Goal: Use online tool/utility: Utilize a website feature to perform a specific function

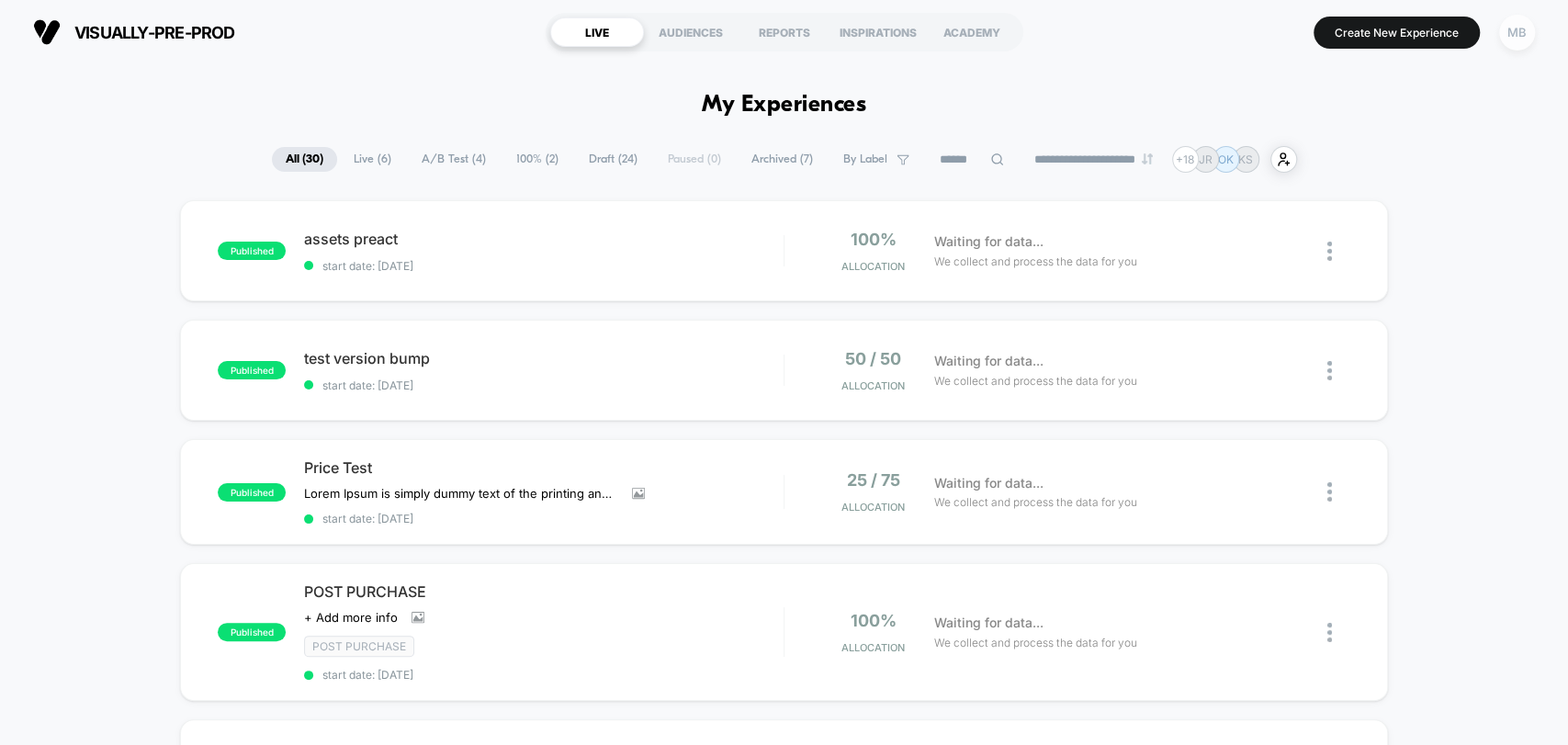
click at [1524, 38] on div "MB" at bounding box center [1517, 32] width 35 height 35
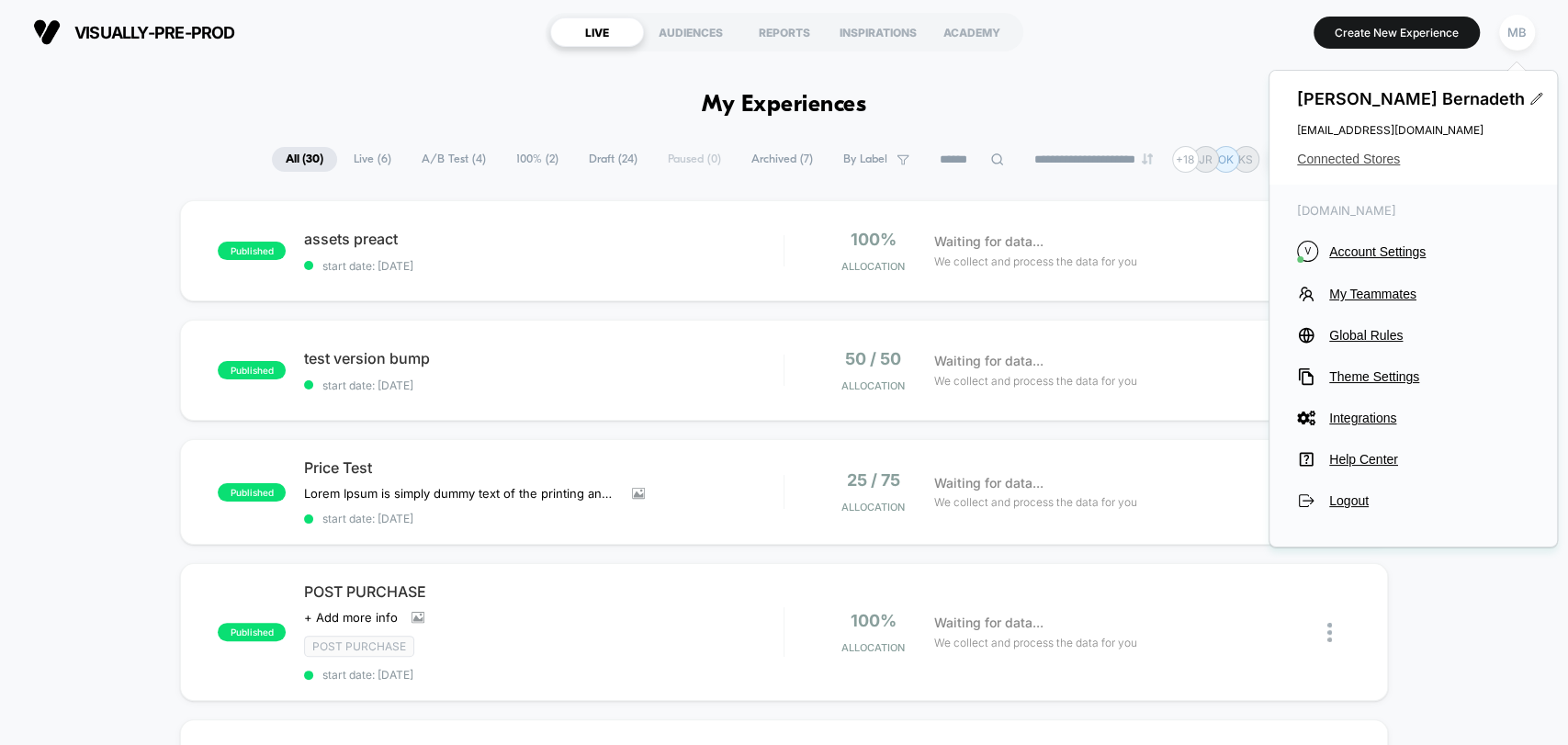
click at [1377, 156] on span "Connected Stores" at bounding box center [1414, 158] width 232 height 14
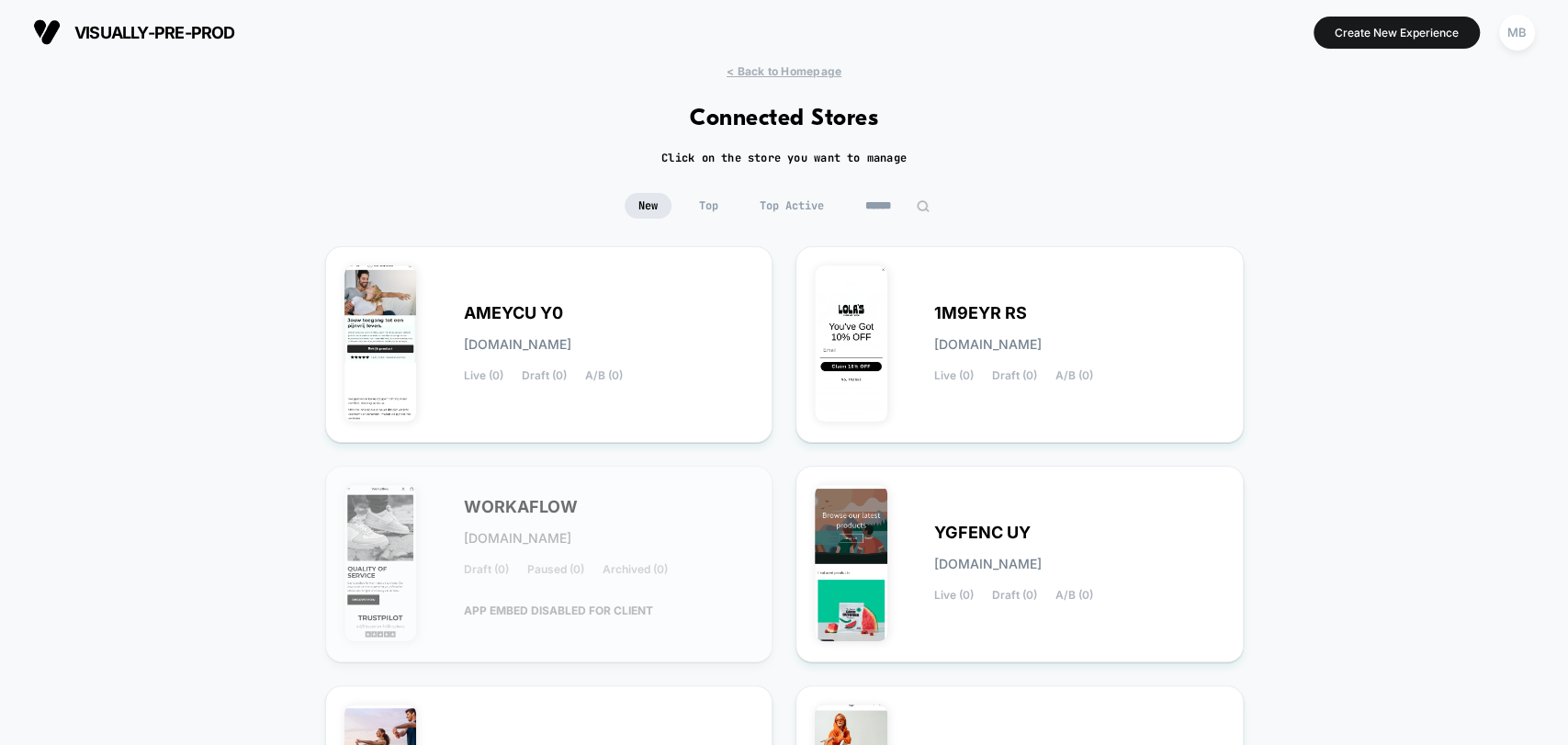
click at [891, 200] on input at bounding box center [898, 205] width 92 height 26
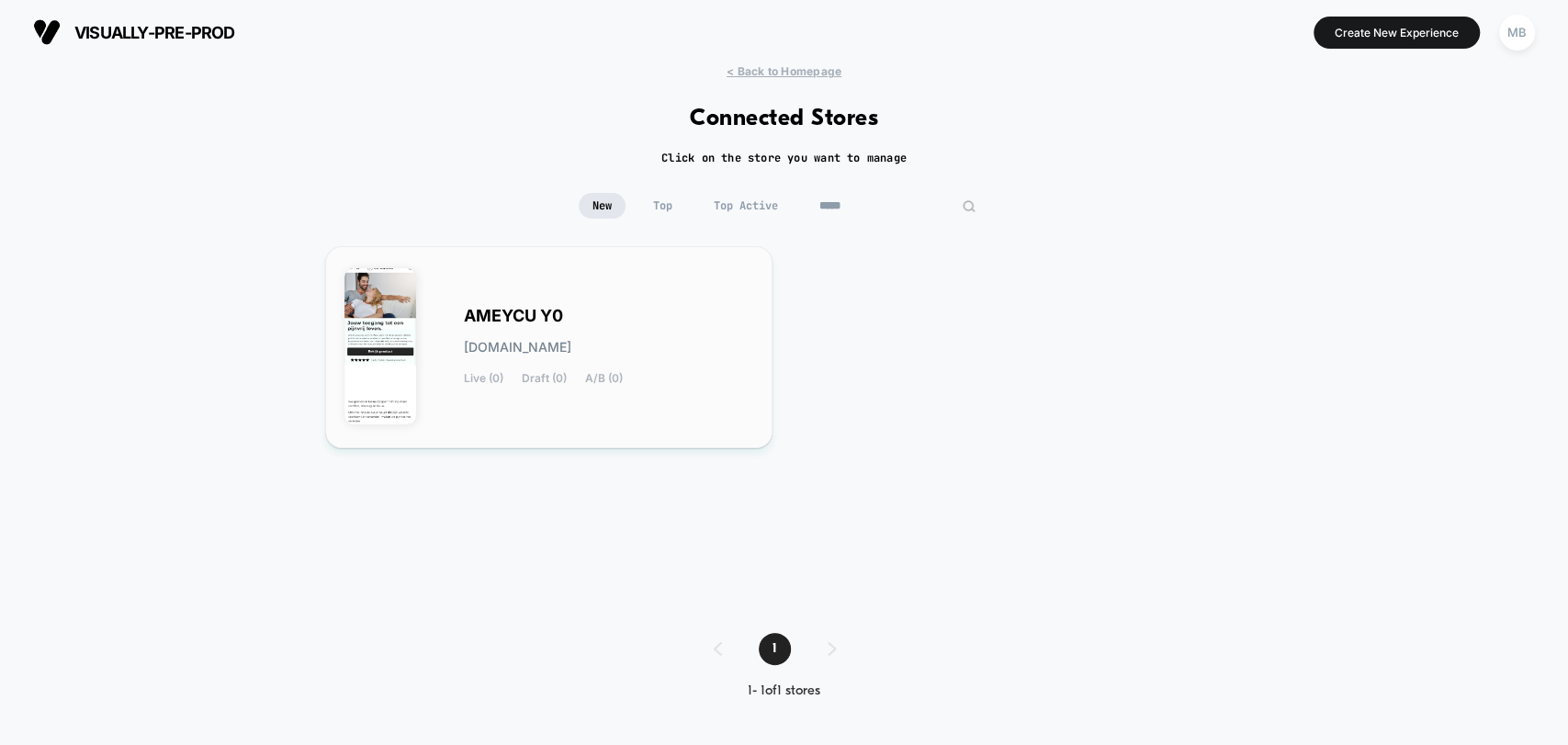
type input "*****"
click at [664, 361] on div "AMEYCU Y0 [DOMAIN_NAME] Live (0) Draft (0) A/B (0)" at bounding box center [609, 347] width 291 height 76
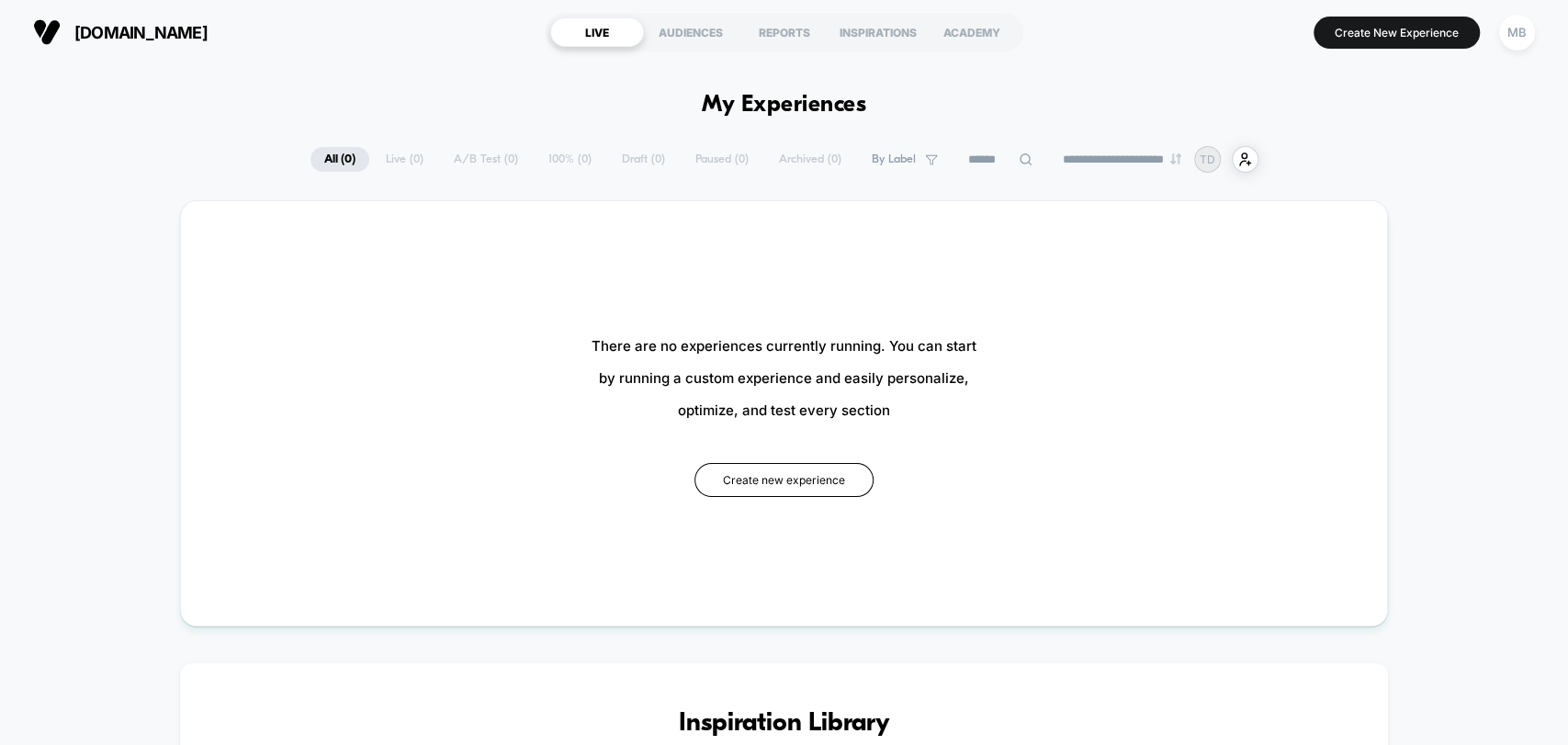
click at [66, 30] on button "[DOMAIN_NAME]" at bounding box center [121, 32] width 186 height 30
drag, startPoint x: 81, startPoint y: 31, endPoint x: 188, endPoint y: 25, distance: 107.2
click at [188, 25] on button "[DOMAIN_NAME]" at bounding box center [121, 32] width 186 height 30
click at [811, 480] on button "Create new experience" at bounding box center [784, 479] width 179 height 34
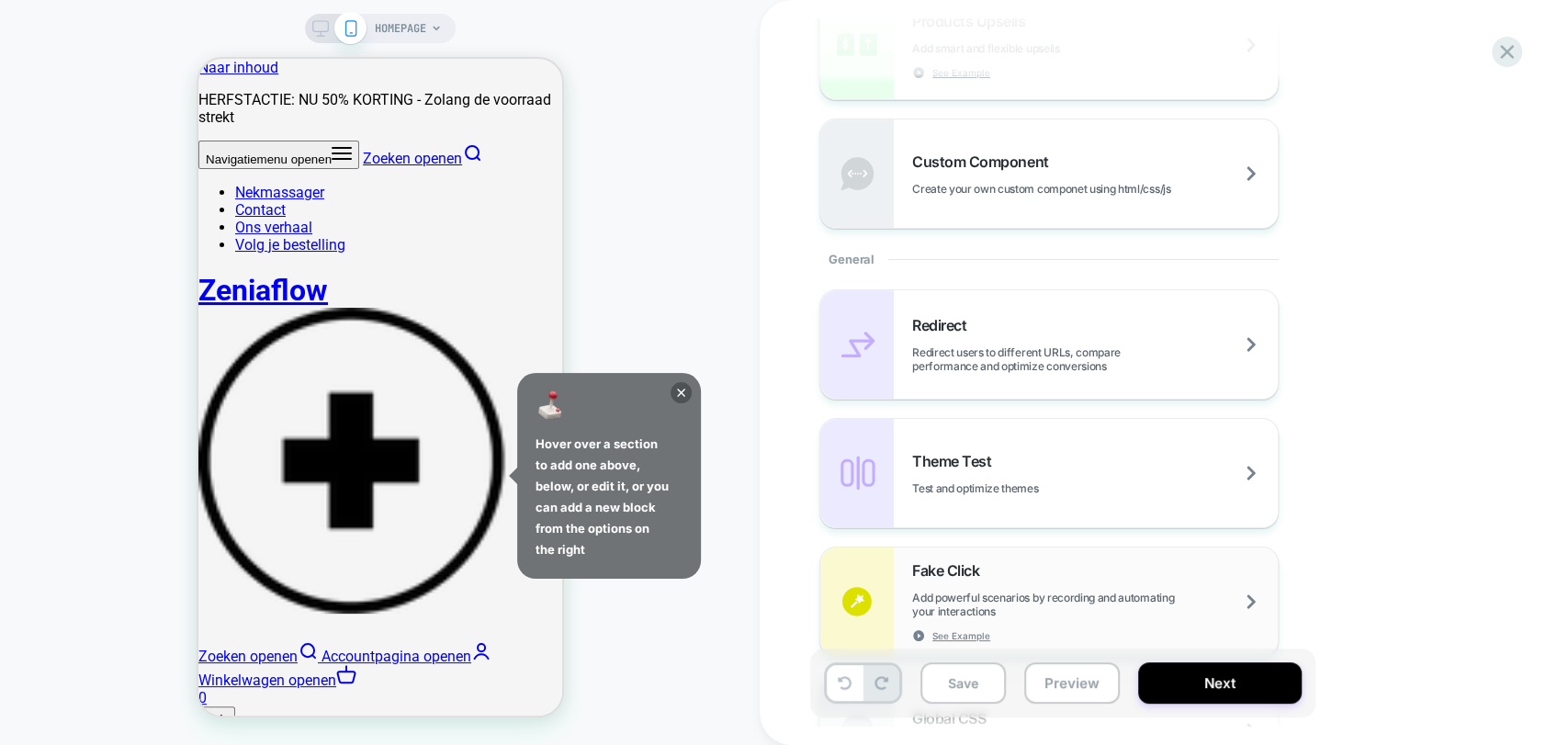
scroll to position [816, 0]
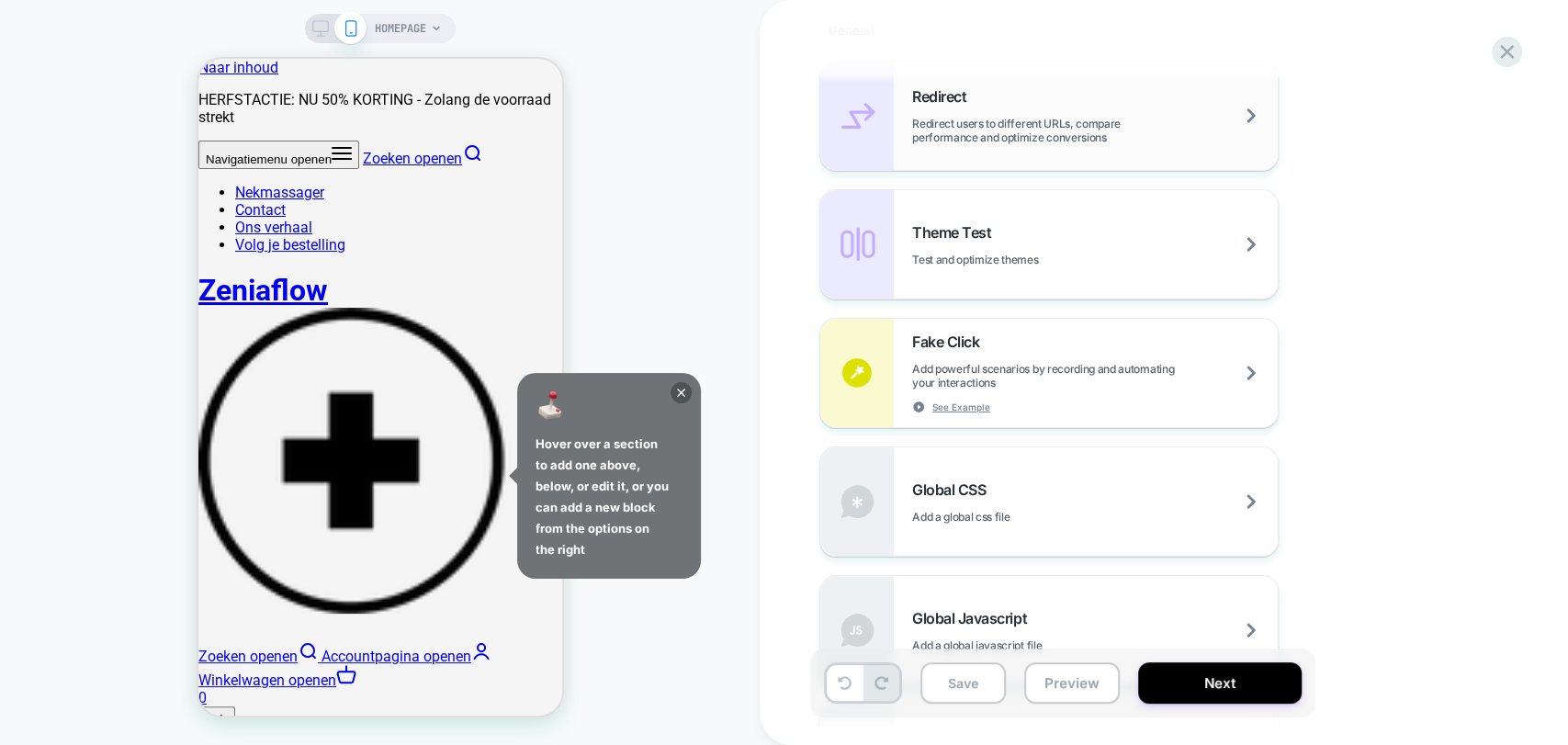
click at [963, 121] on span "Redirect users to different URLs, compare performance and optimize conversions" at bounding box center [1094, 130] width 365 height 28
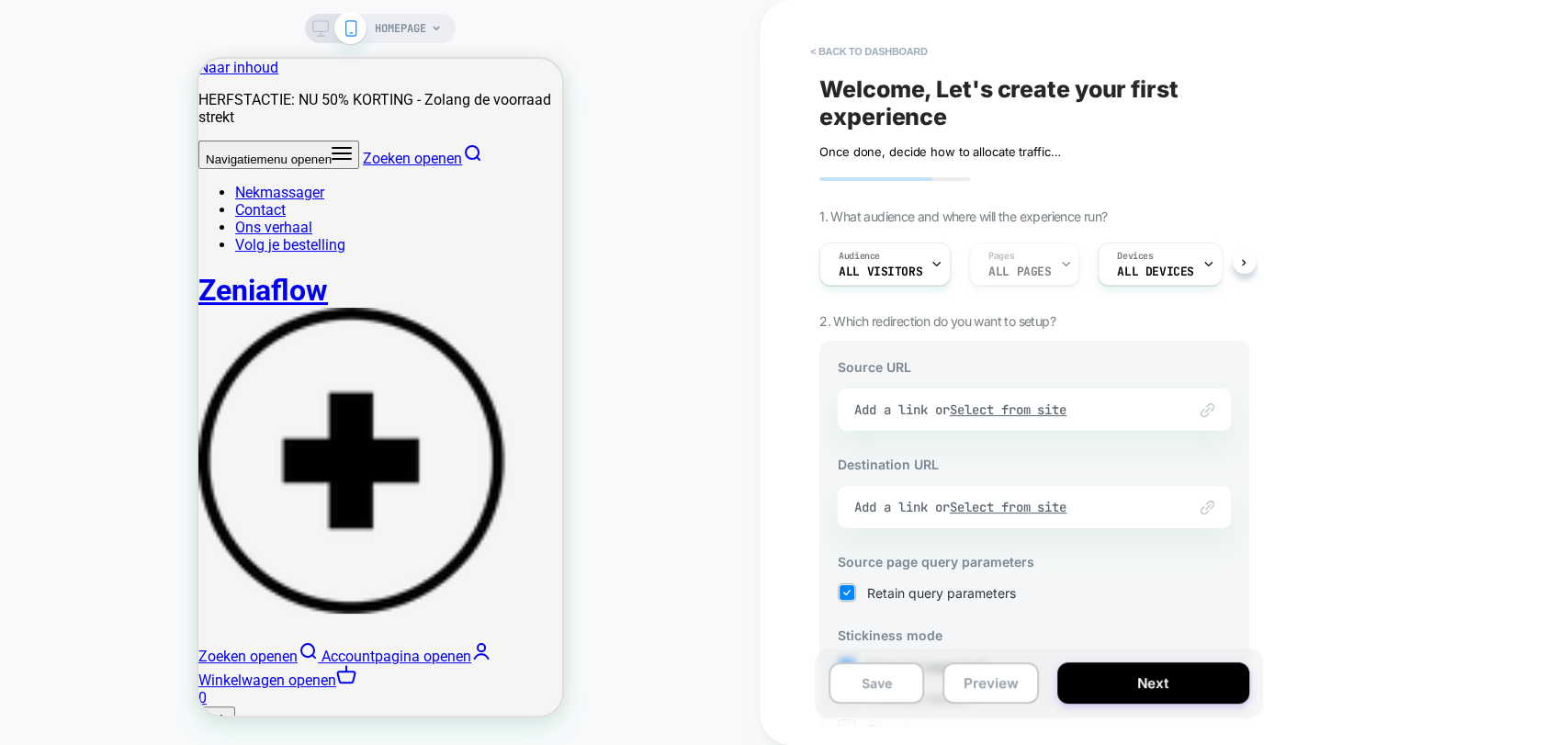
click at [1038, 407] on div "Link to Add a link or Select from site" at bounding box center [1035, 409] width 393 height 42
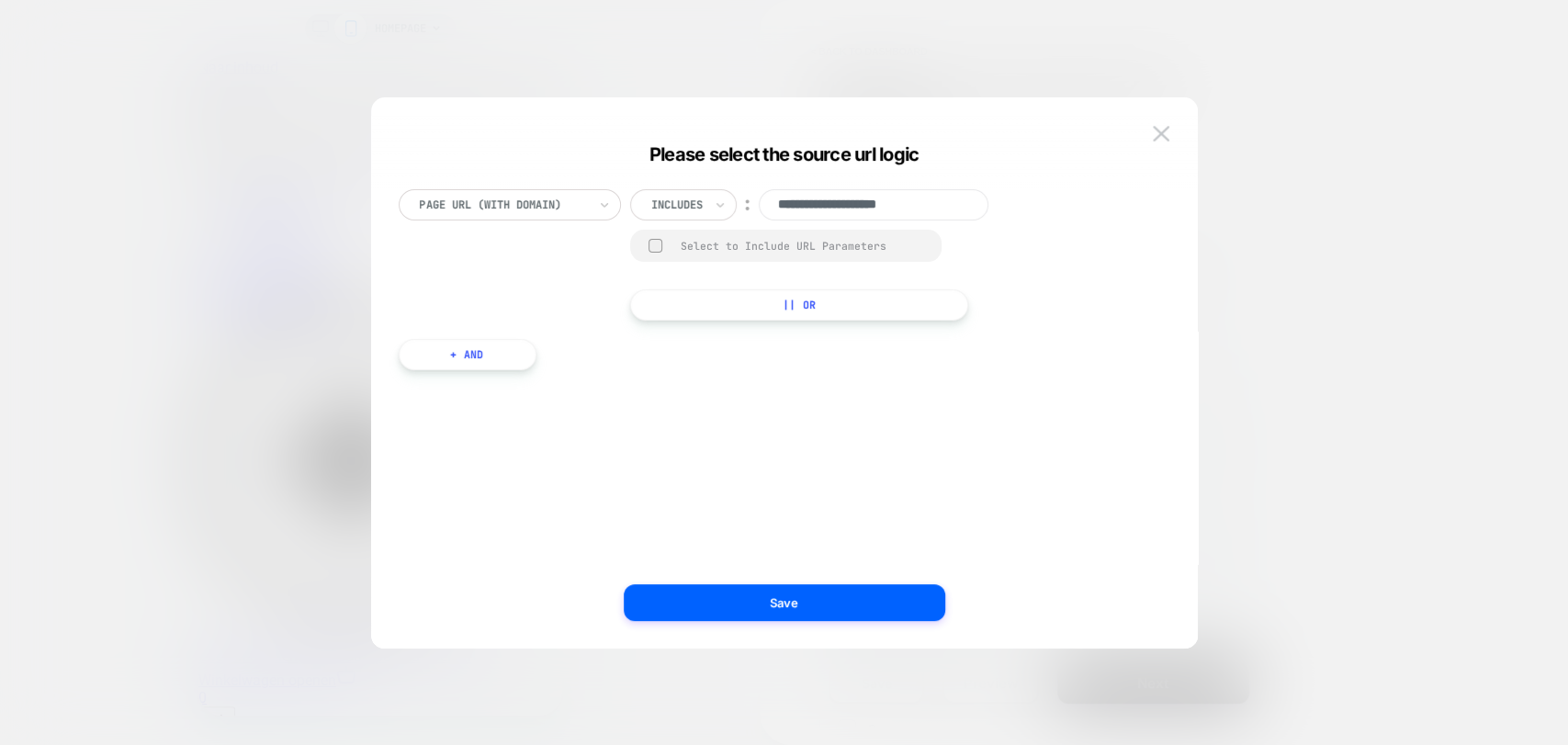
click at [861, 209] on input "**********" at bounding box center [874, 204] width 230 height 32
paste input "**********"
type input "**********"
click at [648, 242] on div at bounding box center [655, 245] width 13 height 13
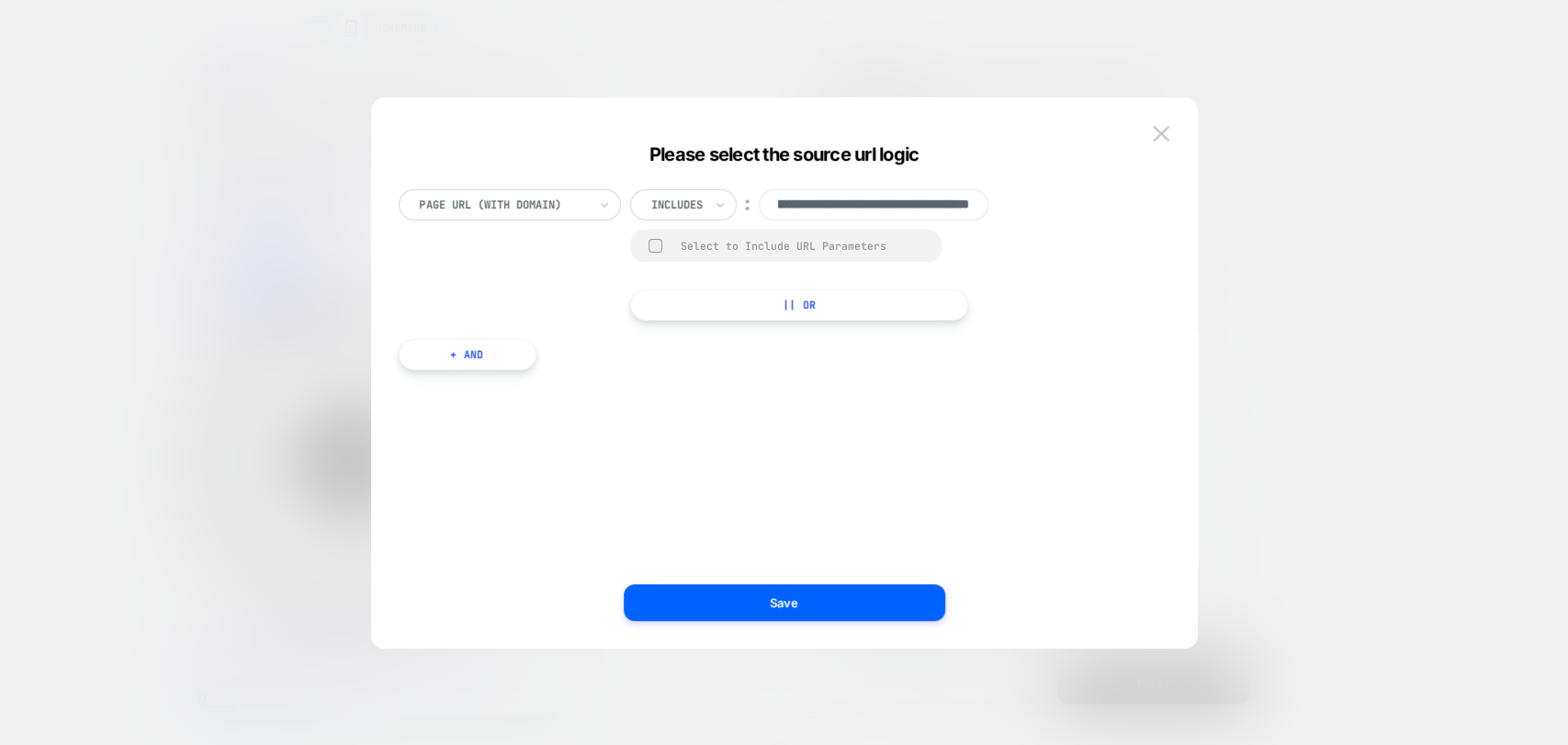
scroll to position [0, 0]
click at [645, 250] on div "Group Select to Include URL Parameters" at bounding box center [785, 246] width 312 height 33
click at [652, 250] on rect at bounding box center [656, 245] width 15 height 14
click at [808, 598] on button "Save" at bounding box center [784, 602] width 321 height 36
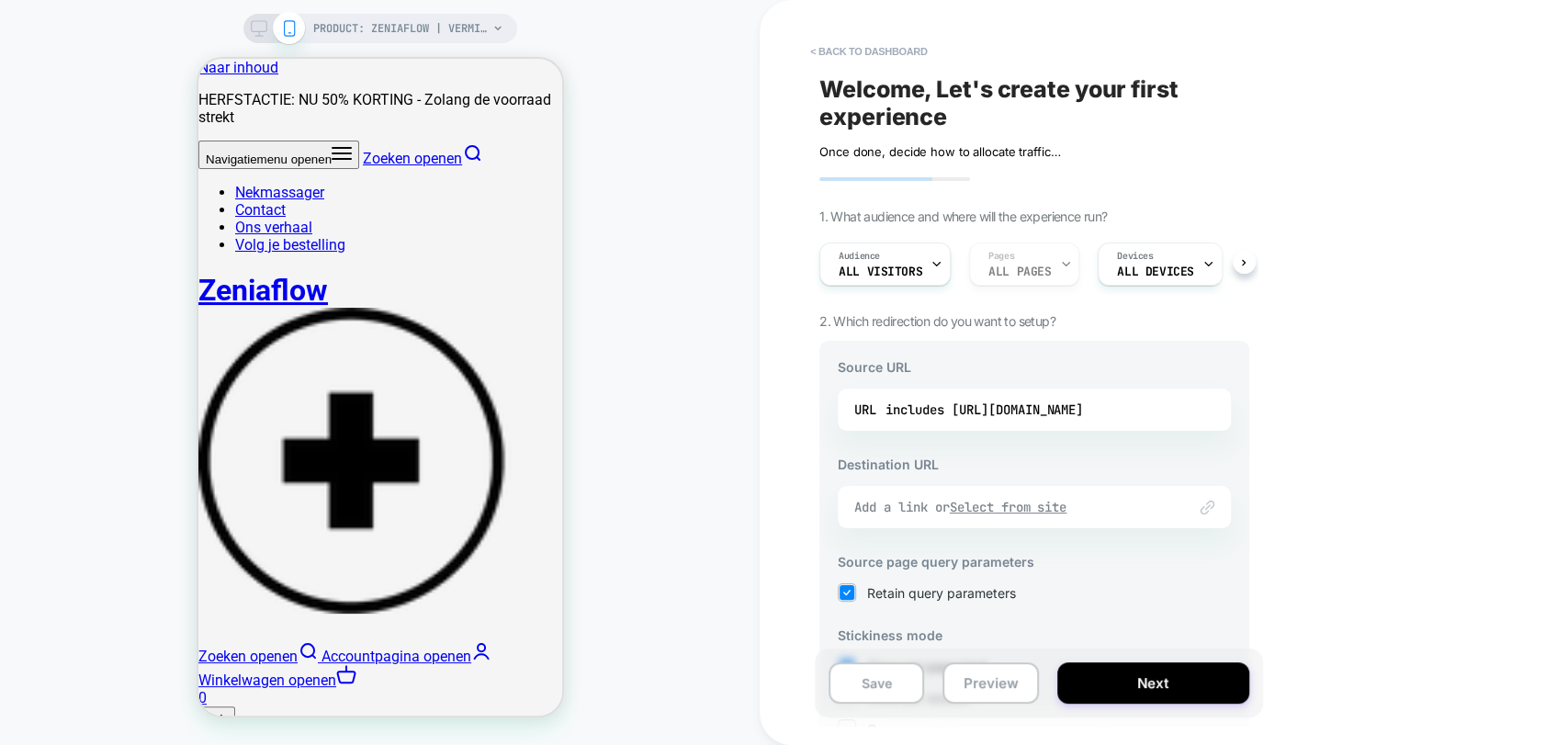
click at [1027, 510] on u "Select from site" at bounding box center [1009, 506] width 118 height 16
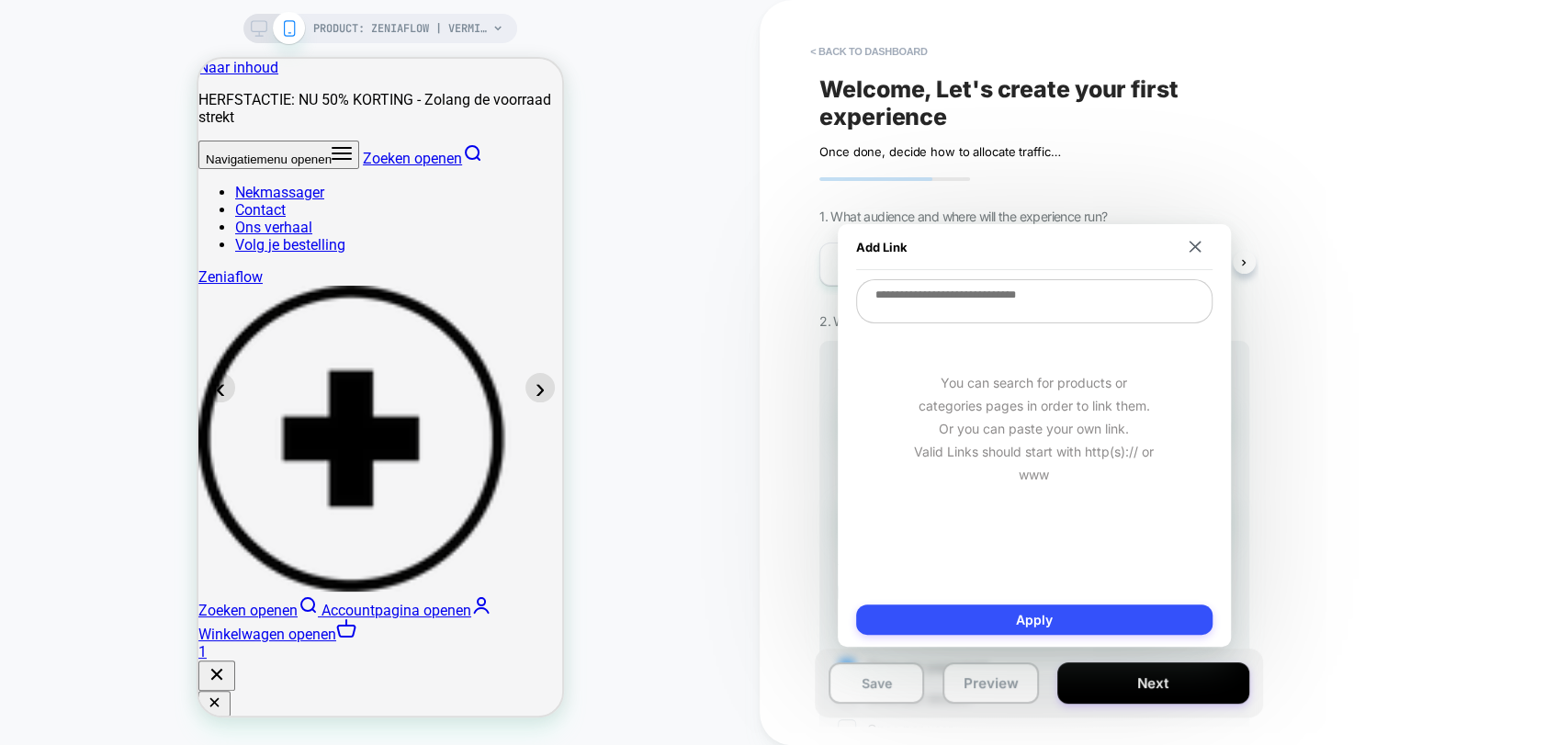
click at [993, 302] on textarea at bounding box center [1035, 301] width 357 height 44
paste textarea "**********"
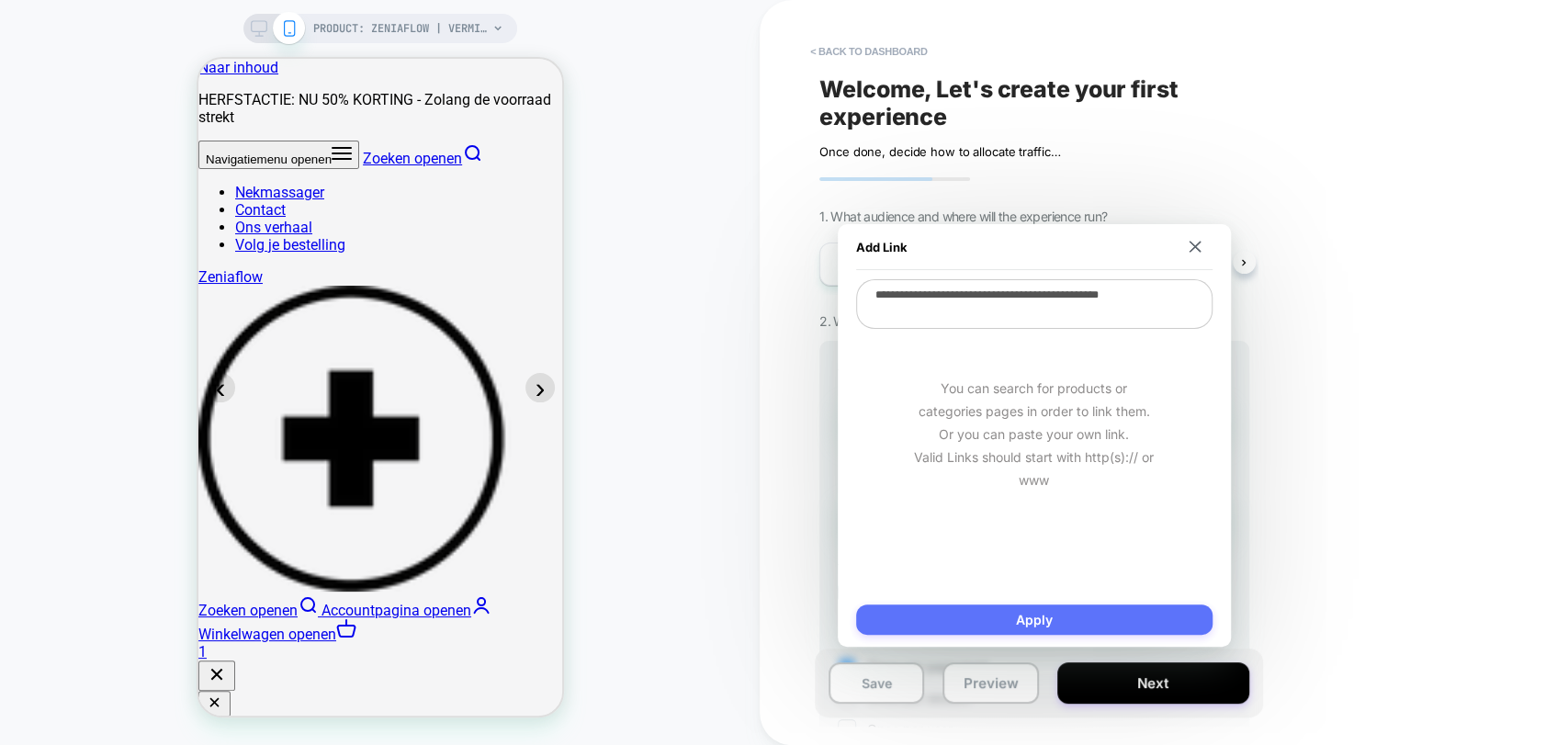
type textarea "**********"
click at [1090, 618] on button "Apply" at bounding box center [1035, 619] width 357 height 31
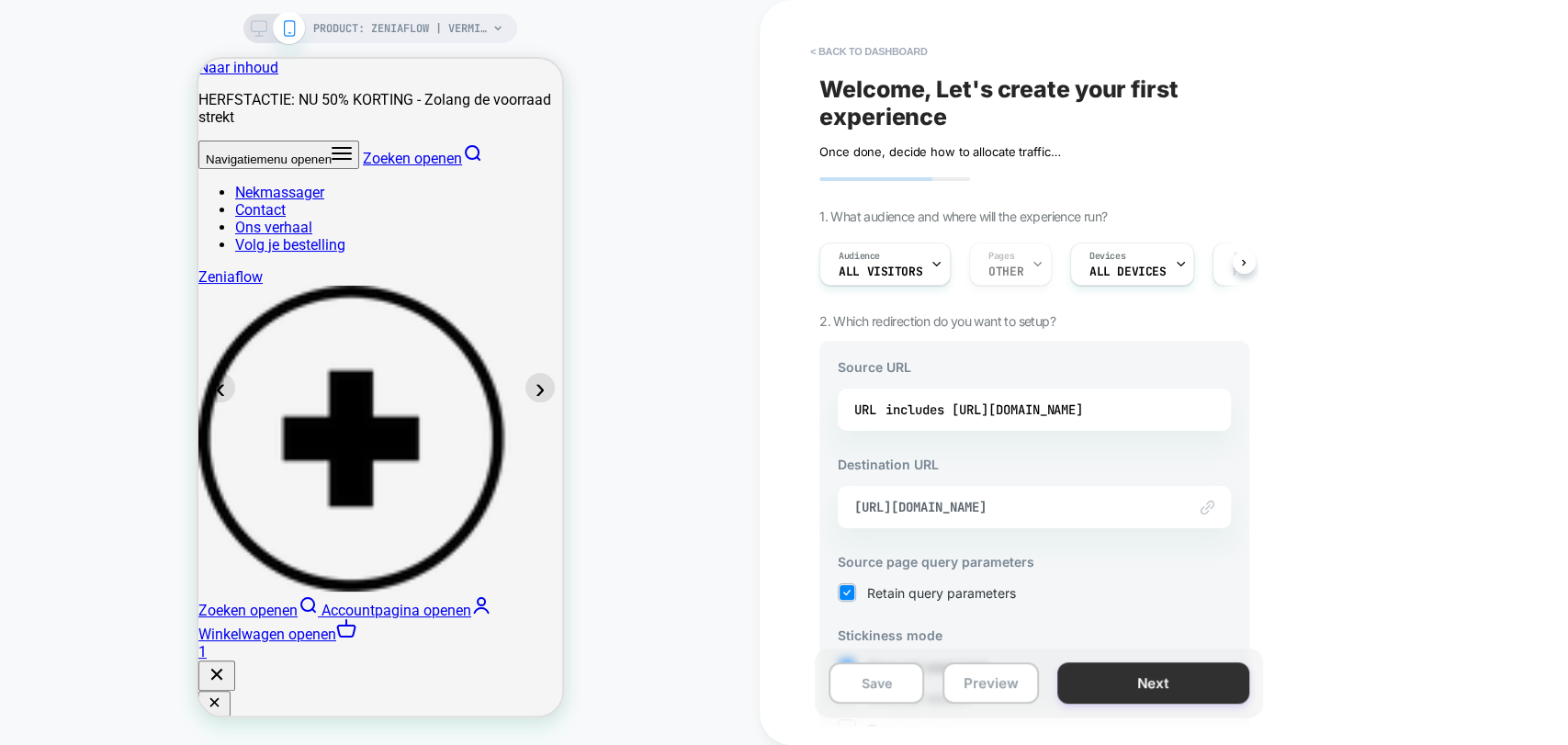
click at [1103, 686] on button "Next" at bounding box center [1154, 683] width 192 height 41
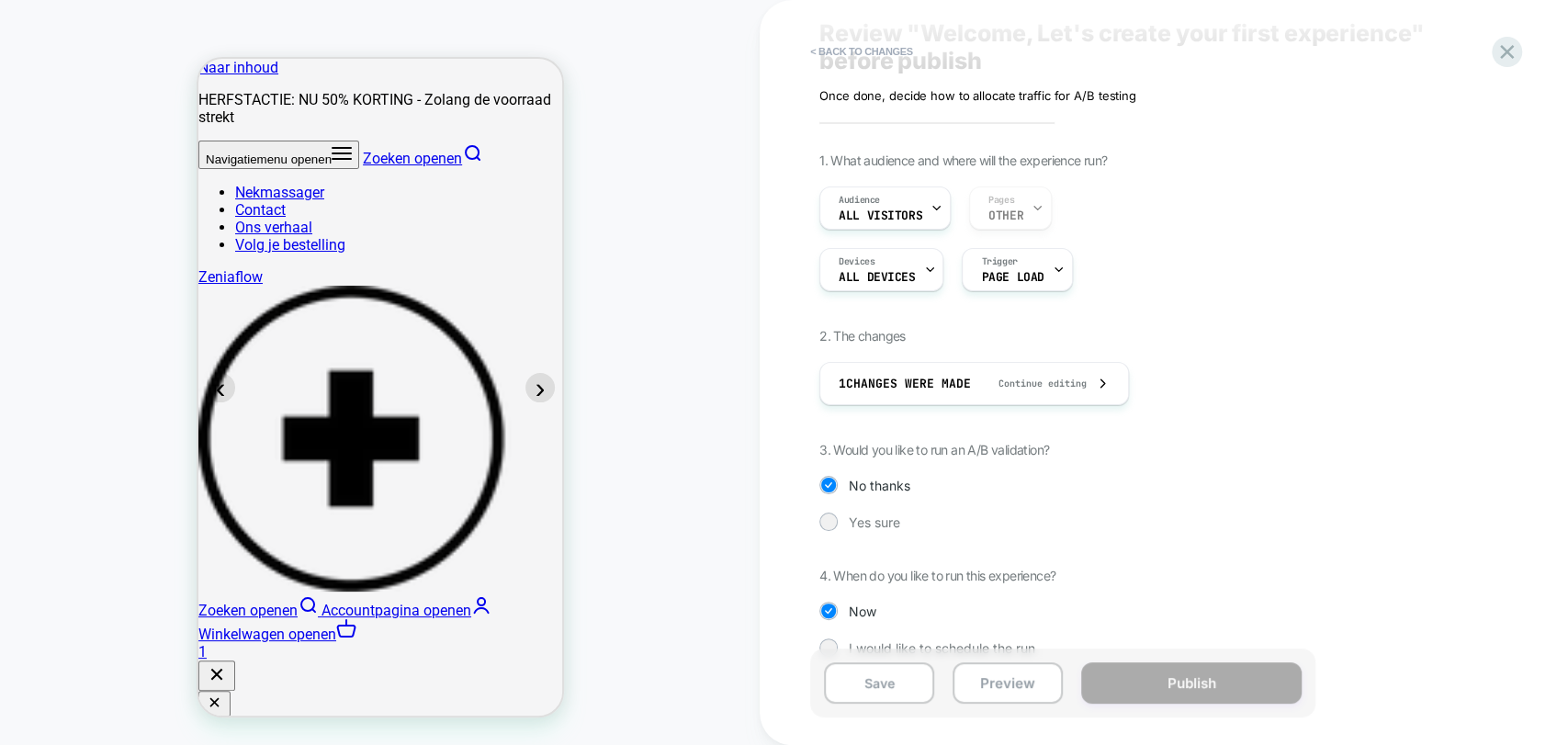
scroll to position [86, 0]
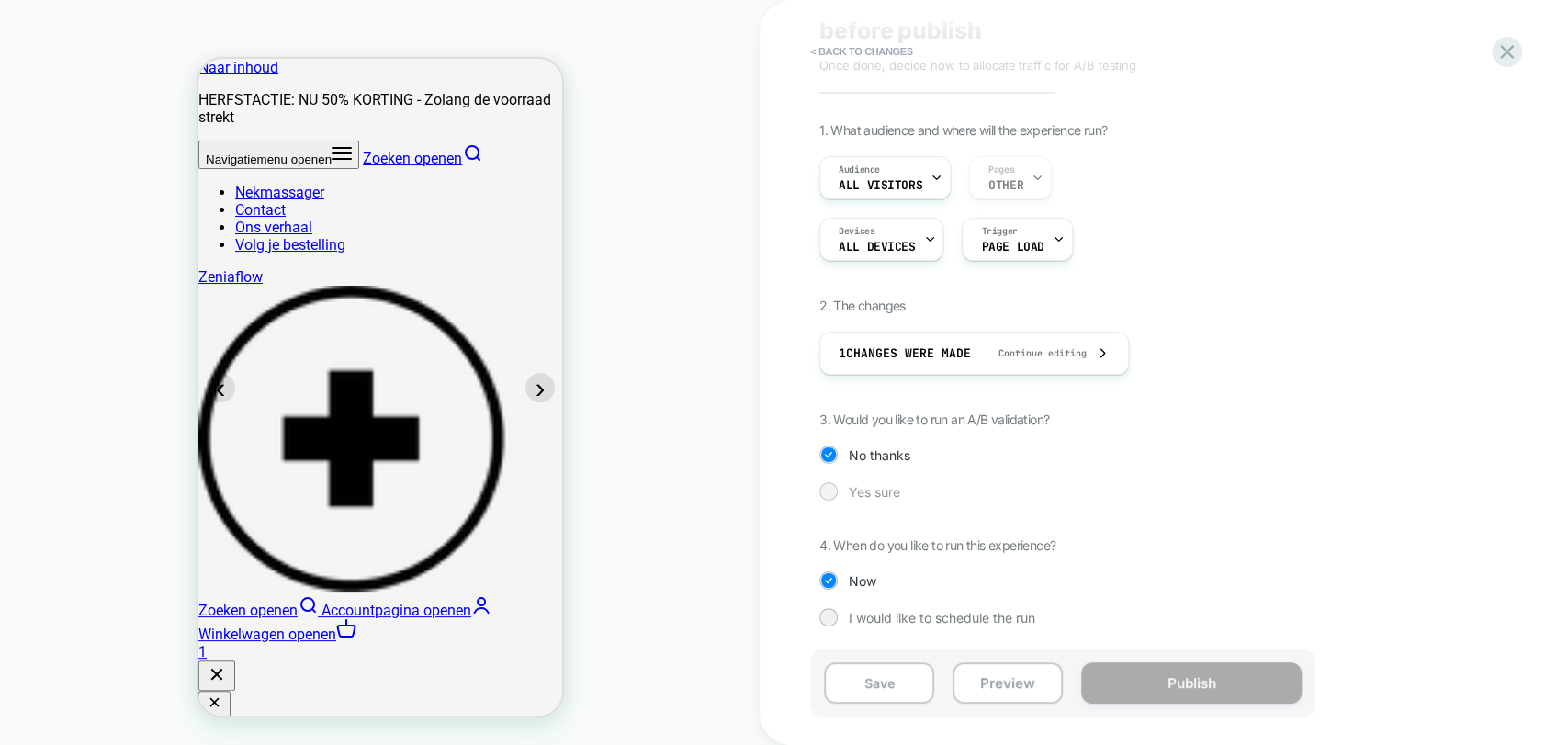
click at [834, 489] on div at bounding box center [829, 491] width 13 height 13
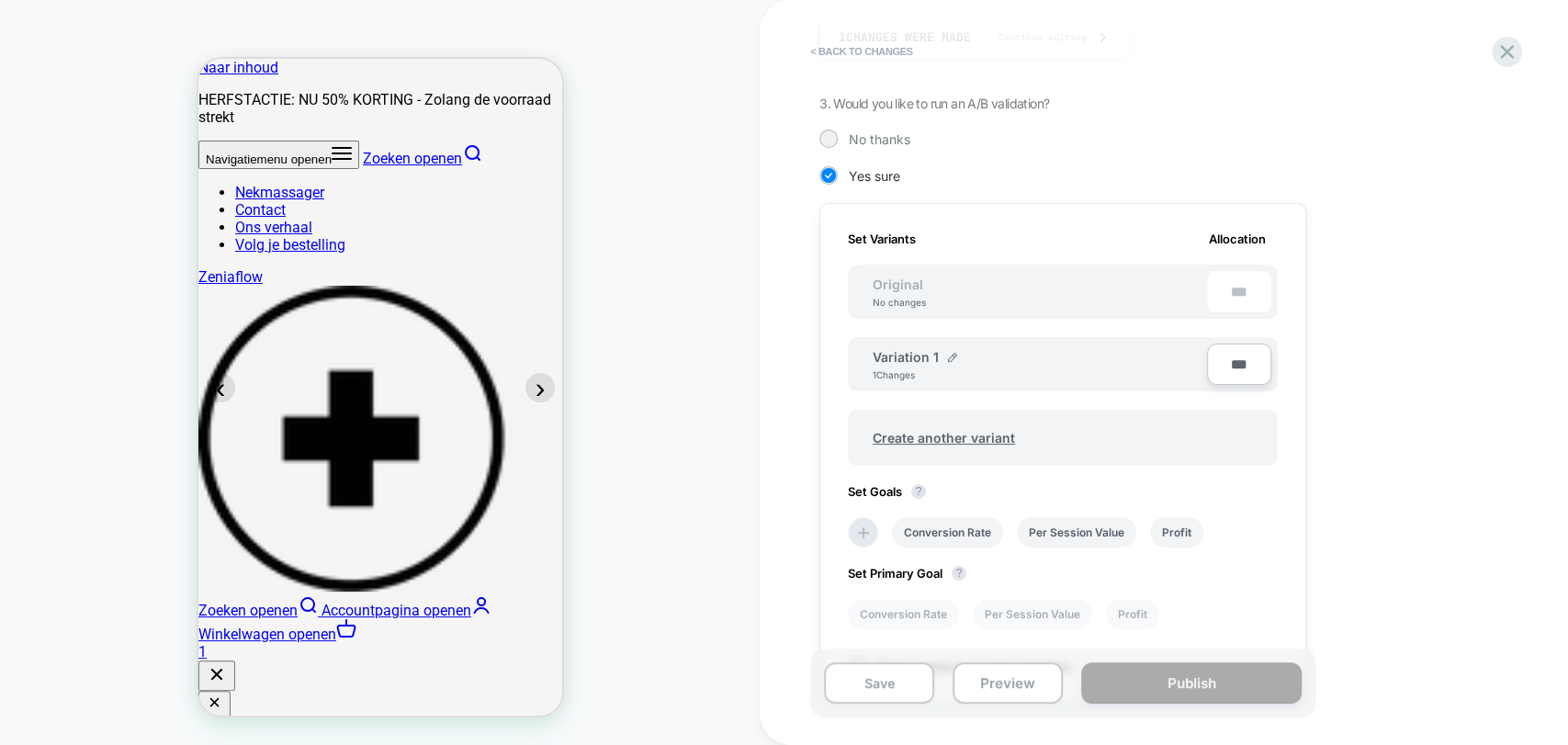
scroll to position [399, 0]
click at [889, 697] on button "Save" at bounding box center [878, 683] width 110 height 41
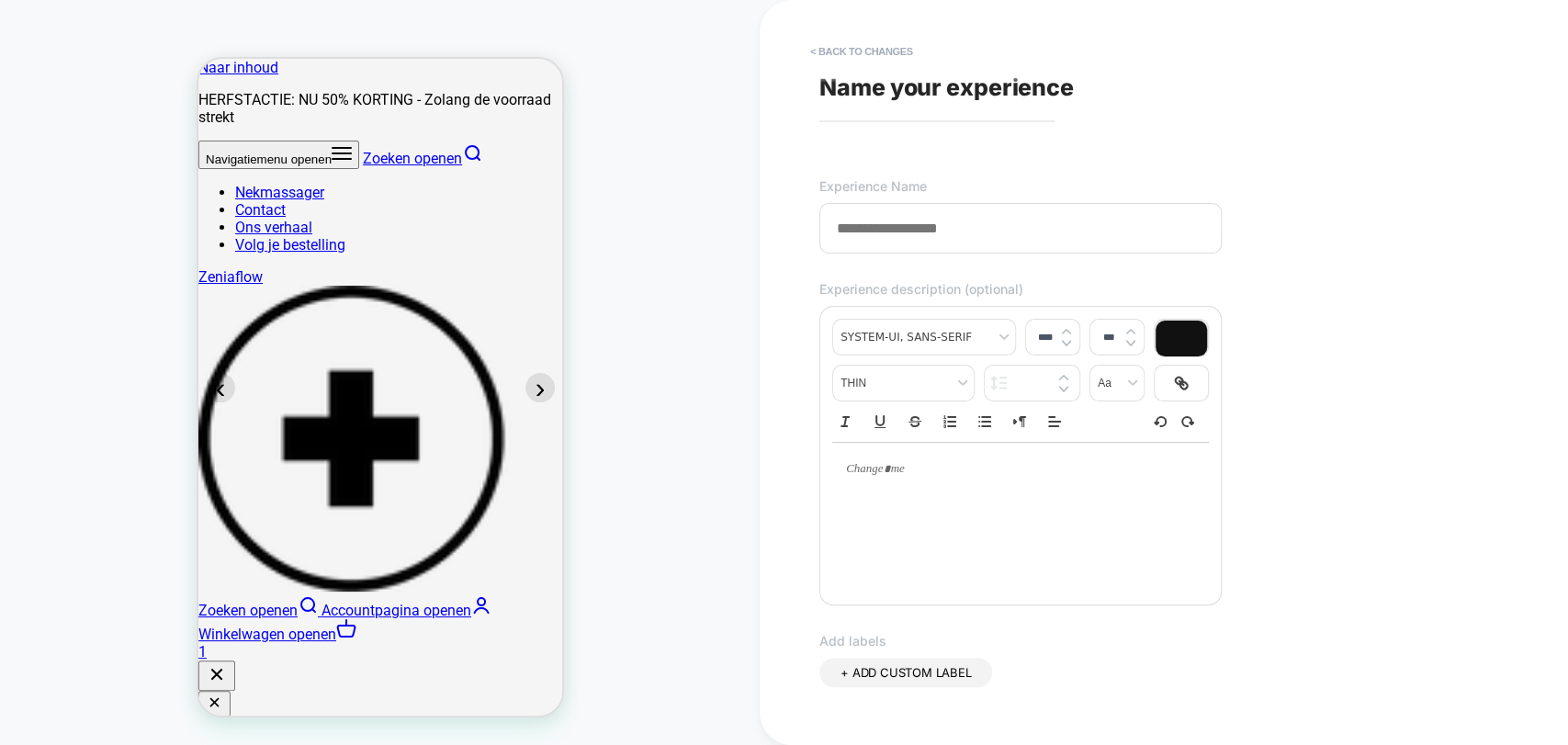
click at [916, 234] on input at bounding box center [1021, 228] width 403 height 51
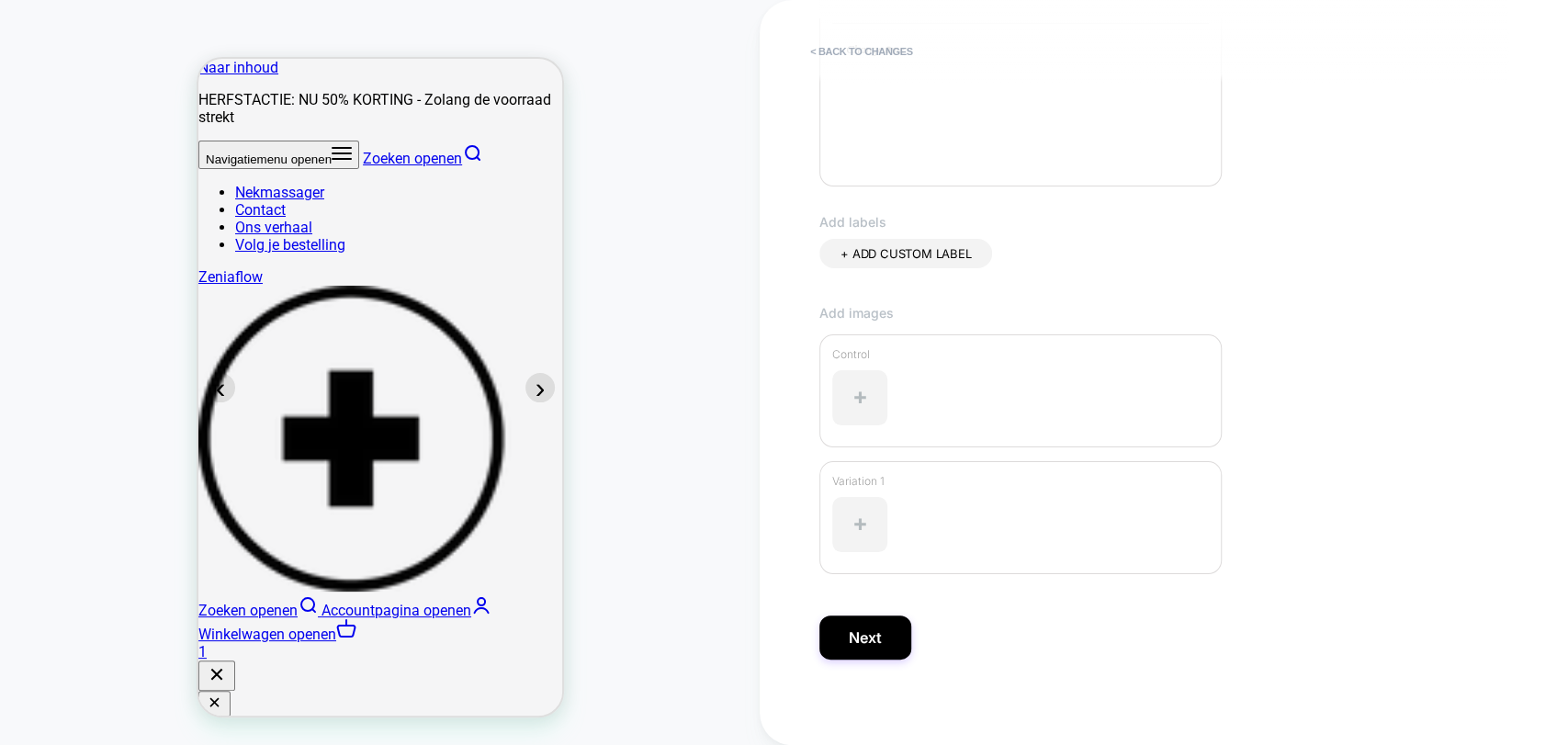
scroll to position [423, 0]
type input "**********"
click at [869, 634] on button "Next" at bounding box center [866, 634] width 92 height 44
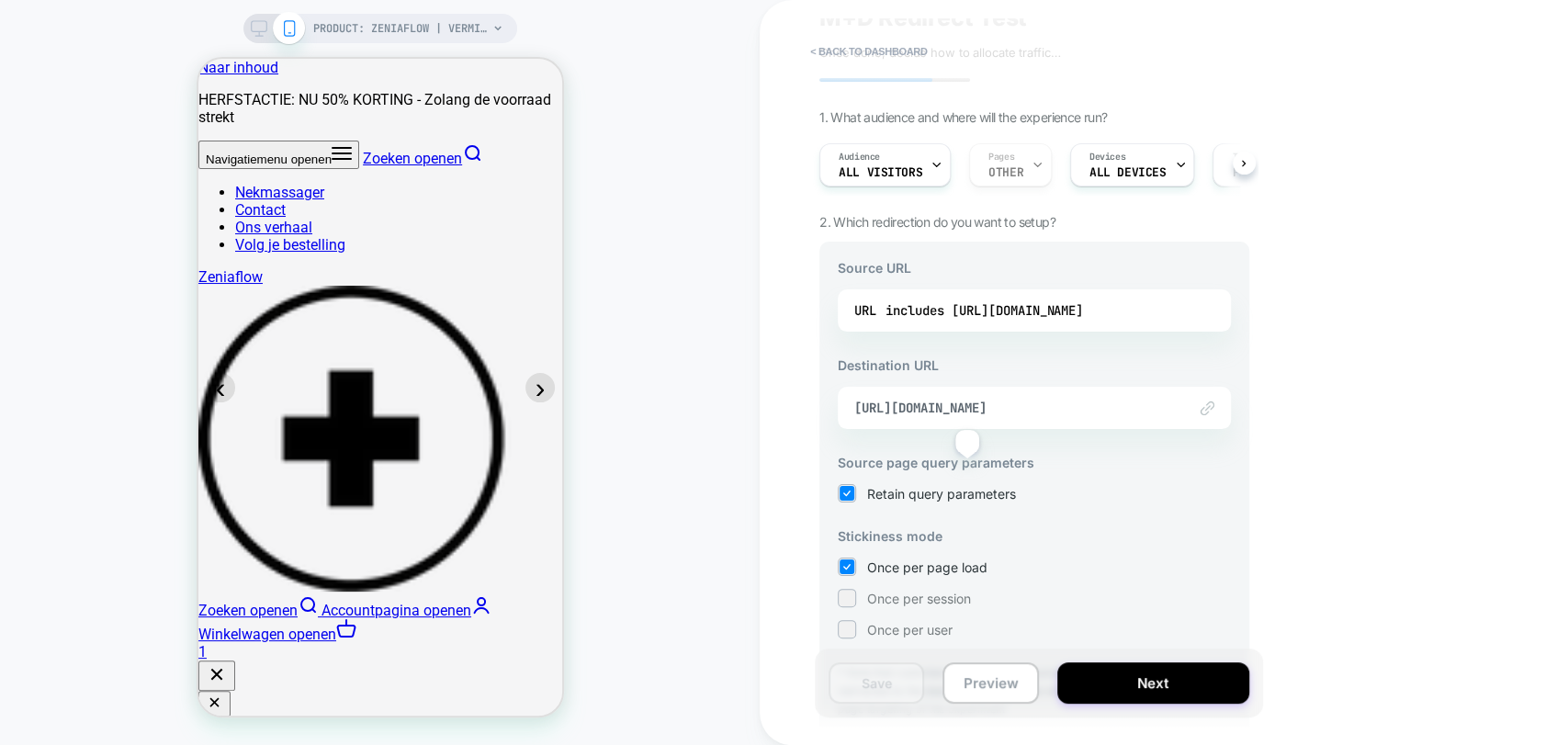
scroll to position [0, 0]
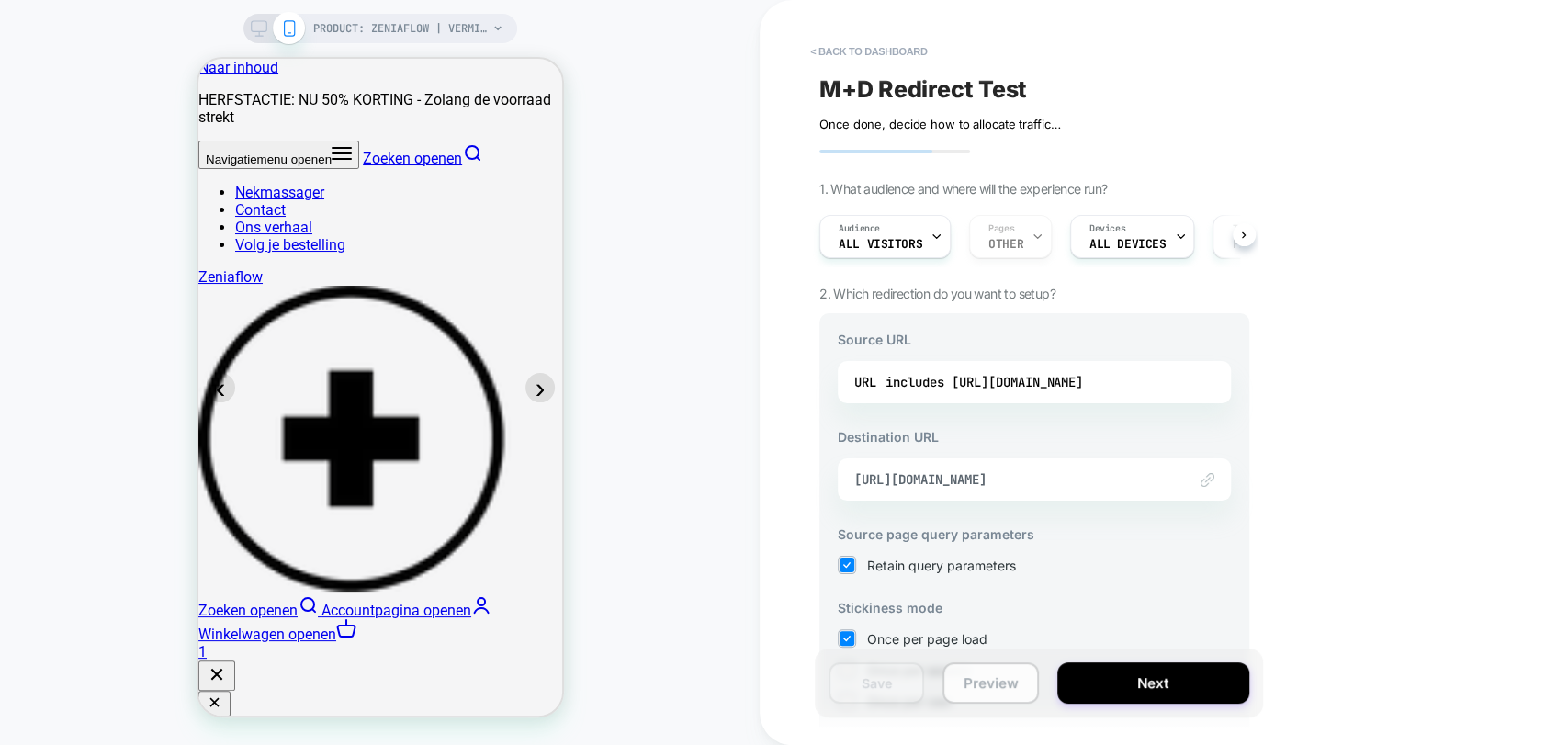
click at [981, 690] on button "Preview" at bounding box center [991, 683] width 96 height 41
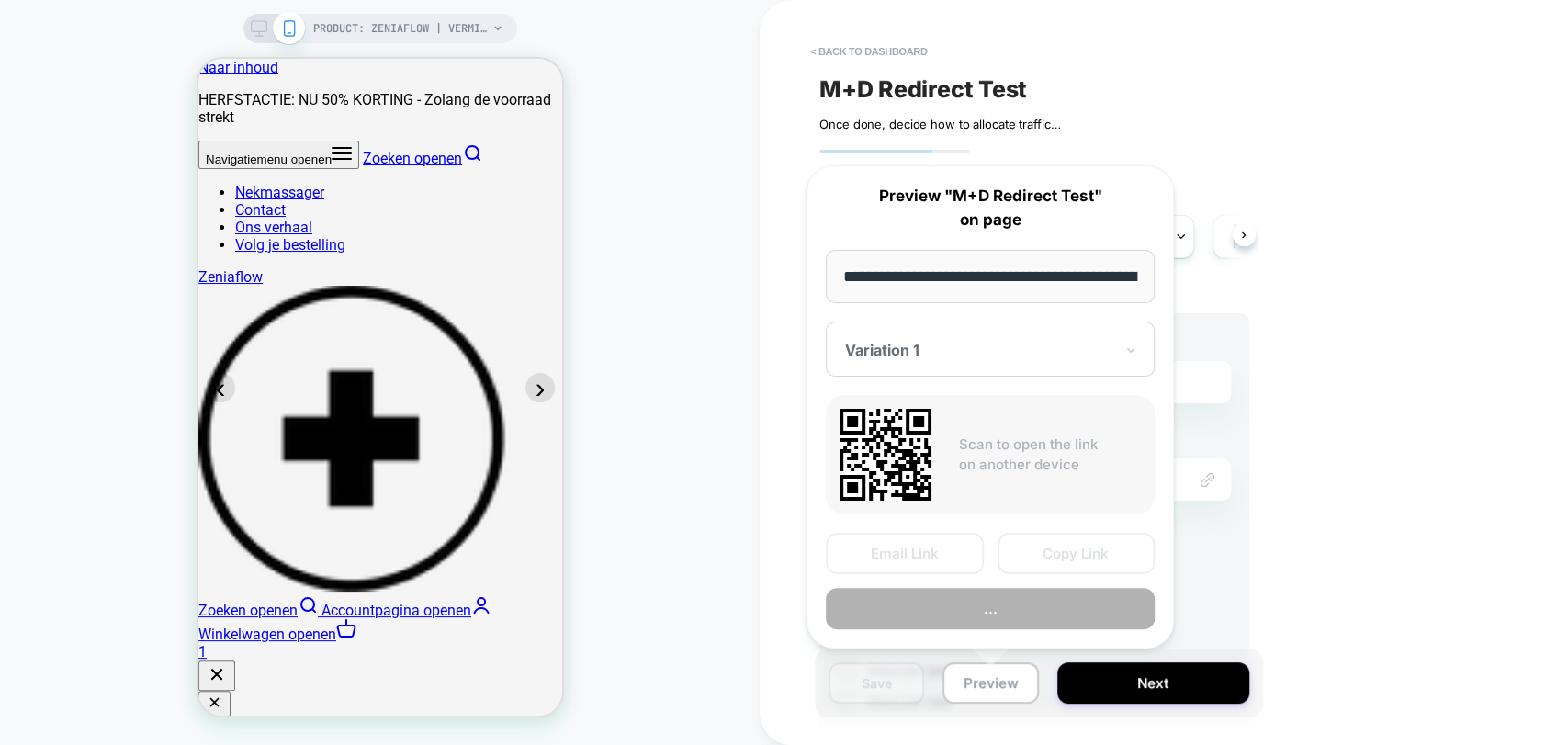
scroll to position [0, 193]
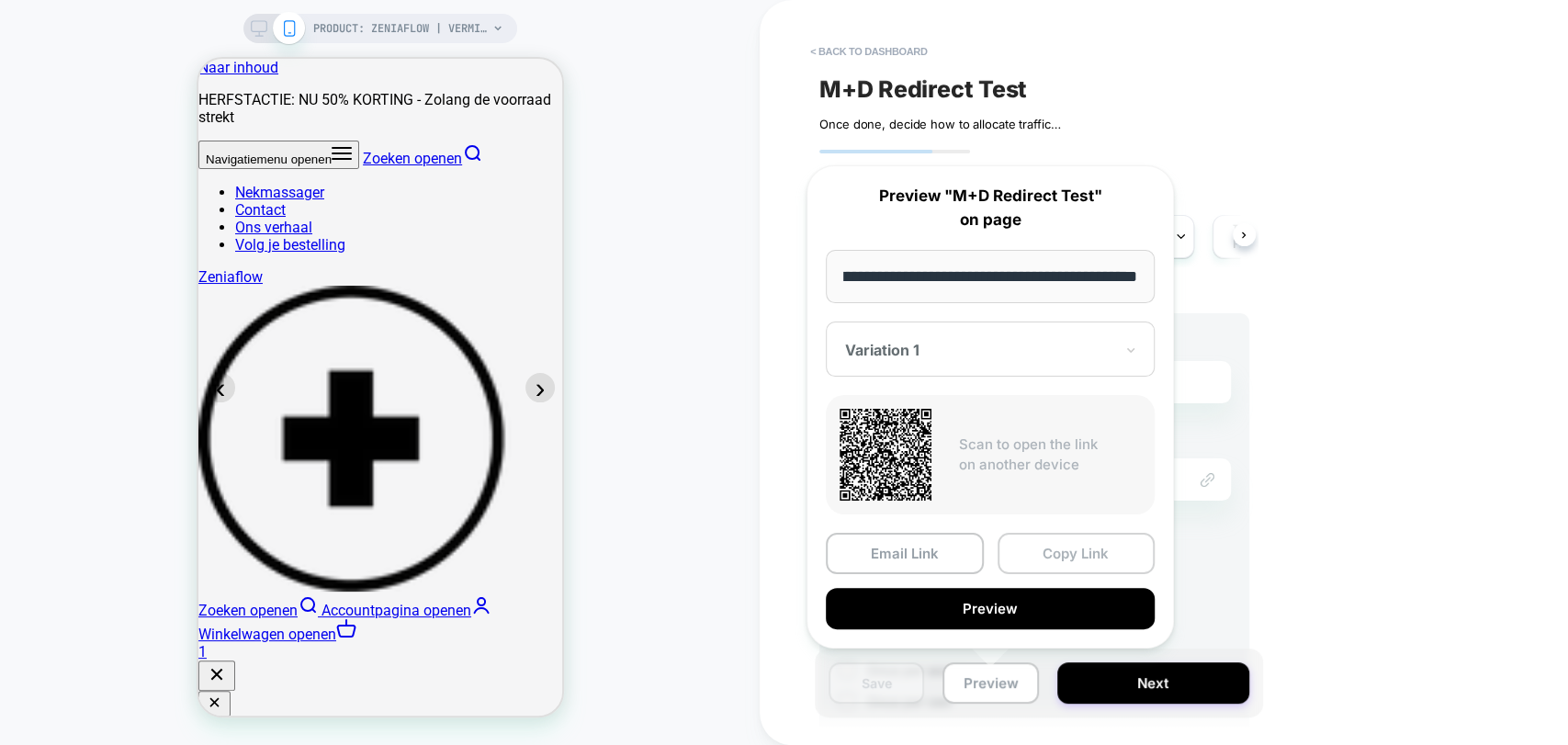
click at [1045, 562] on button "Copy Link" at bounding box center [1076, 553] width 158 height 41
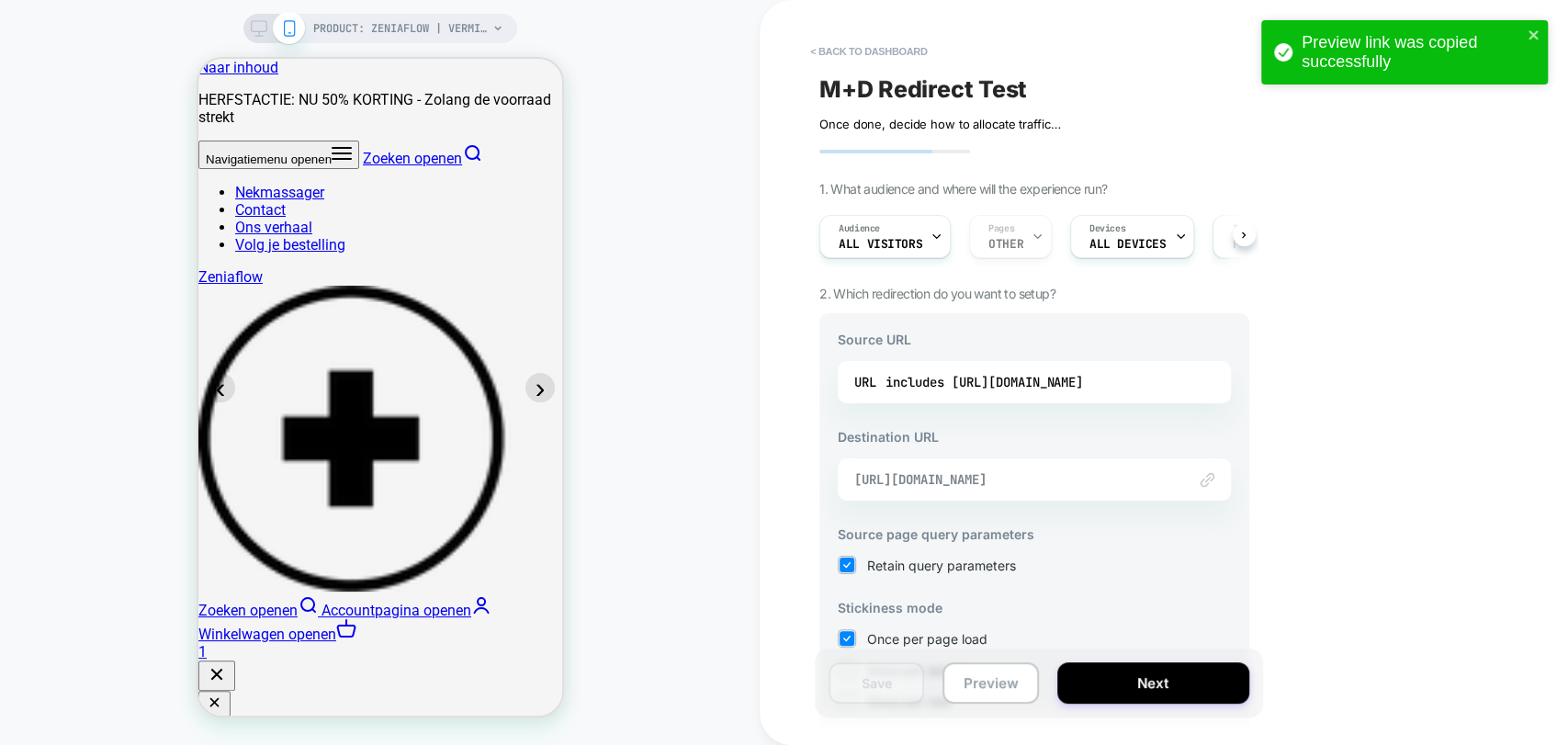
click at [1088, 480] on span "[URL][DOMAIN_NAME]" at bounding box center [1012, 478] width 315 height 16
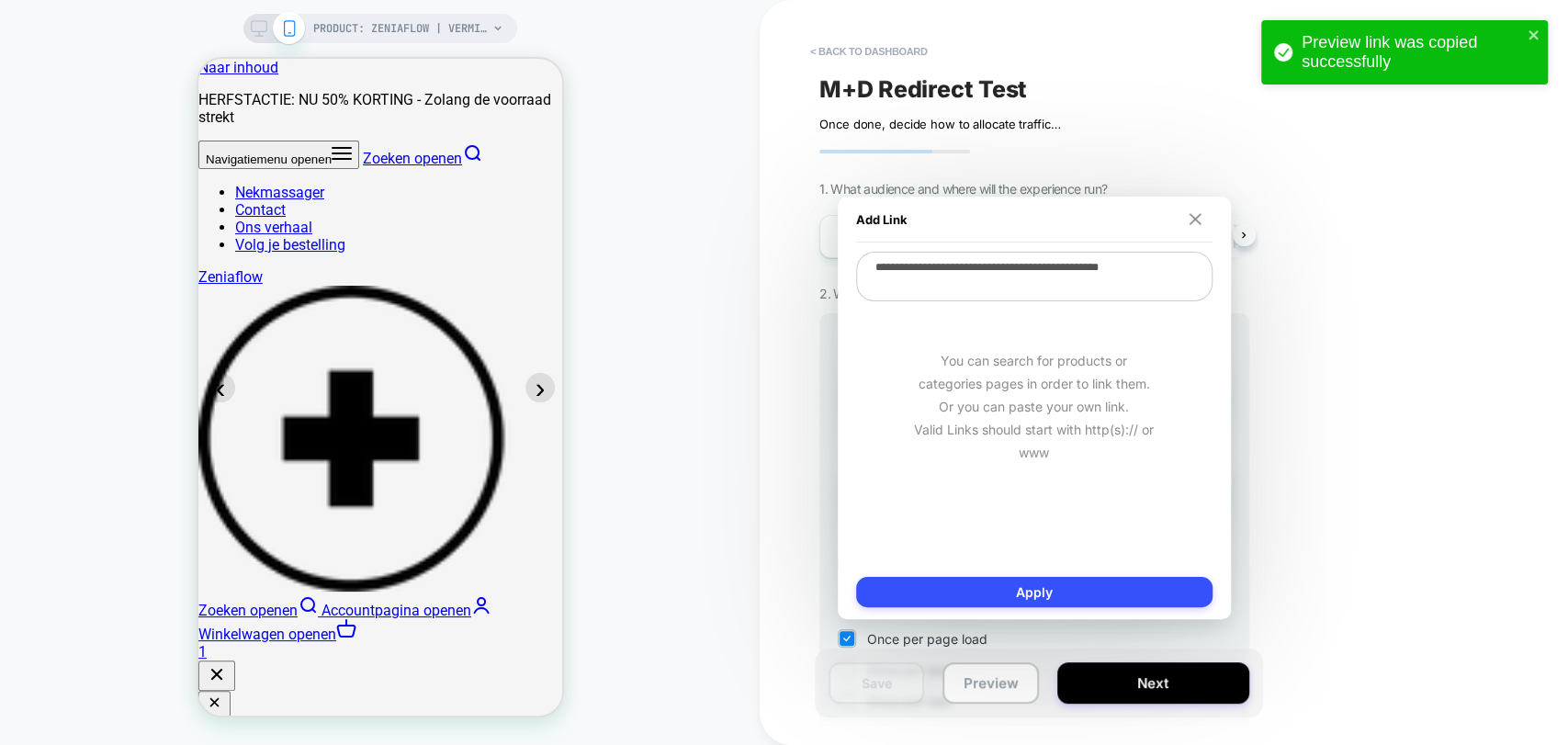
click at [1191, 221] on img at bounding box center [1195, 219] width 12 height 12
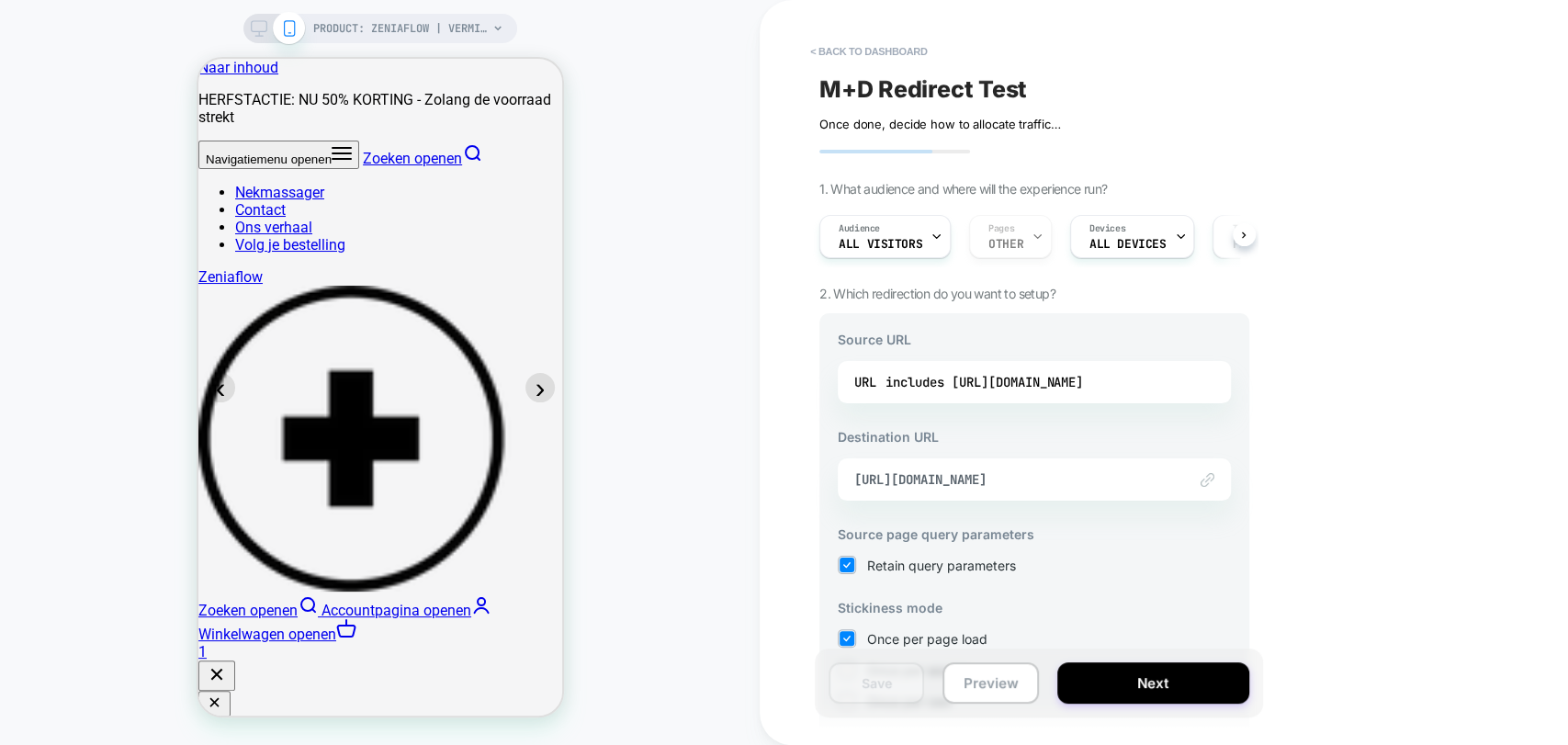
click at [923, 86] on span "M+D Redirect Test" at bounding box center [924, 89] width 208 height 28
click at [991, 685] on button "Preview" at bounding box center [991, 683] width 96 height 41
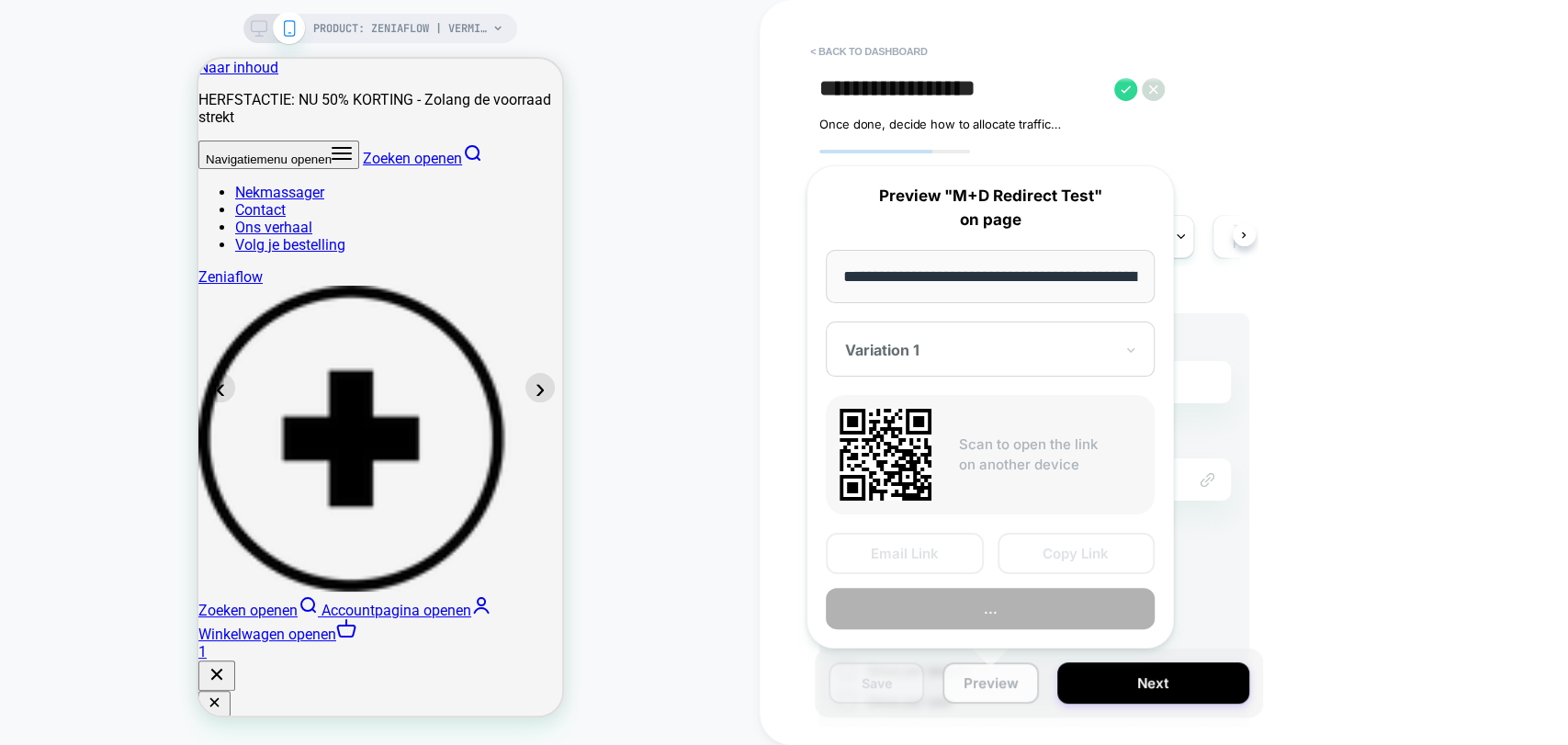
scroll to position [0, 193]
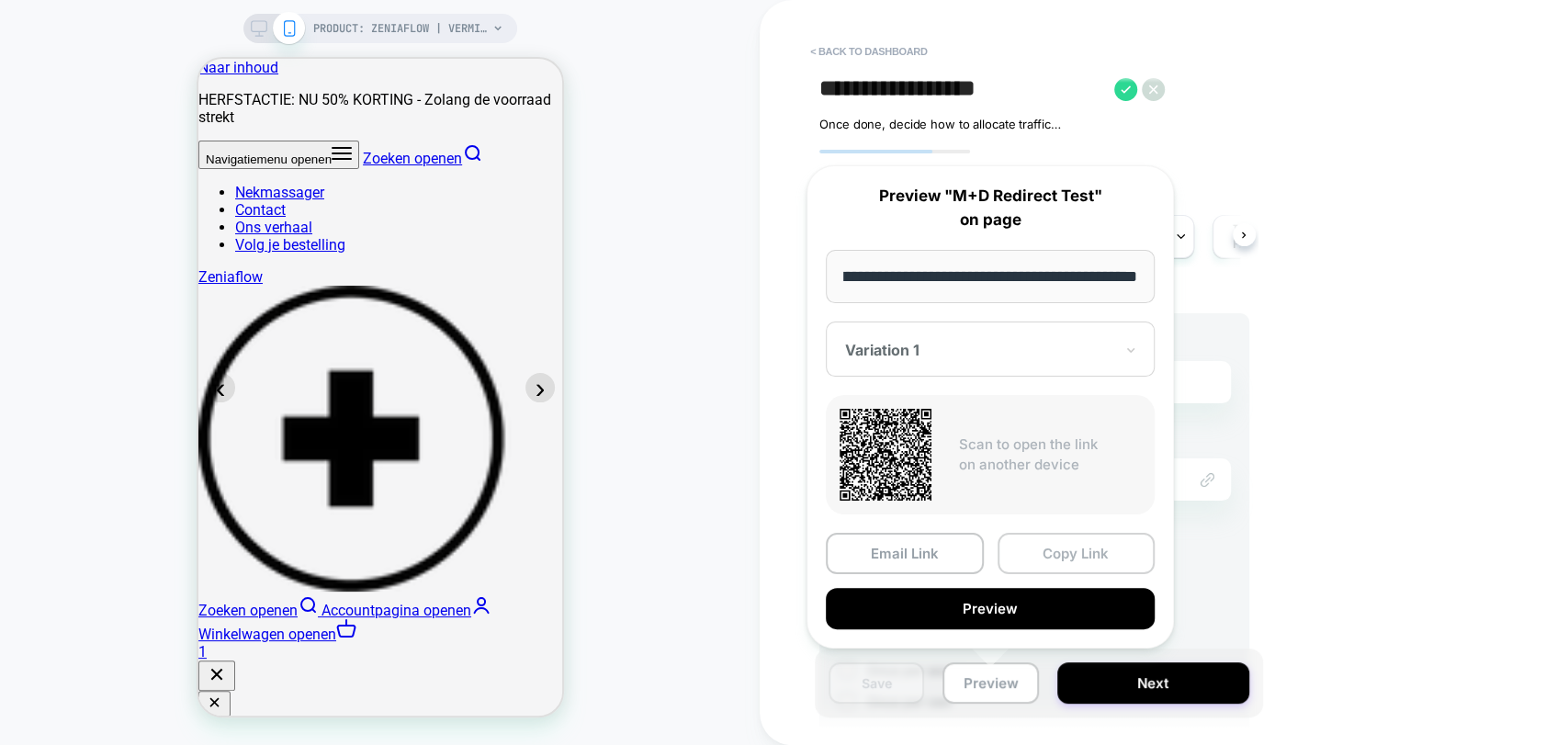
click at [1066, 549] on button "Copy Link" at bounding box center [1076, 553] width 158 height 41
